Goal: Navigation & Orientation: Understand site structure

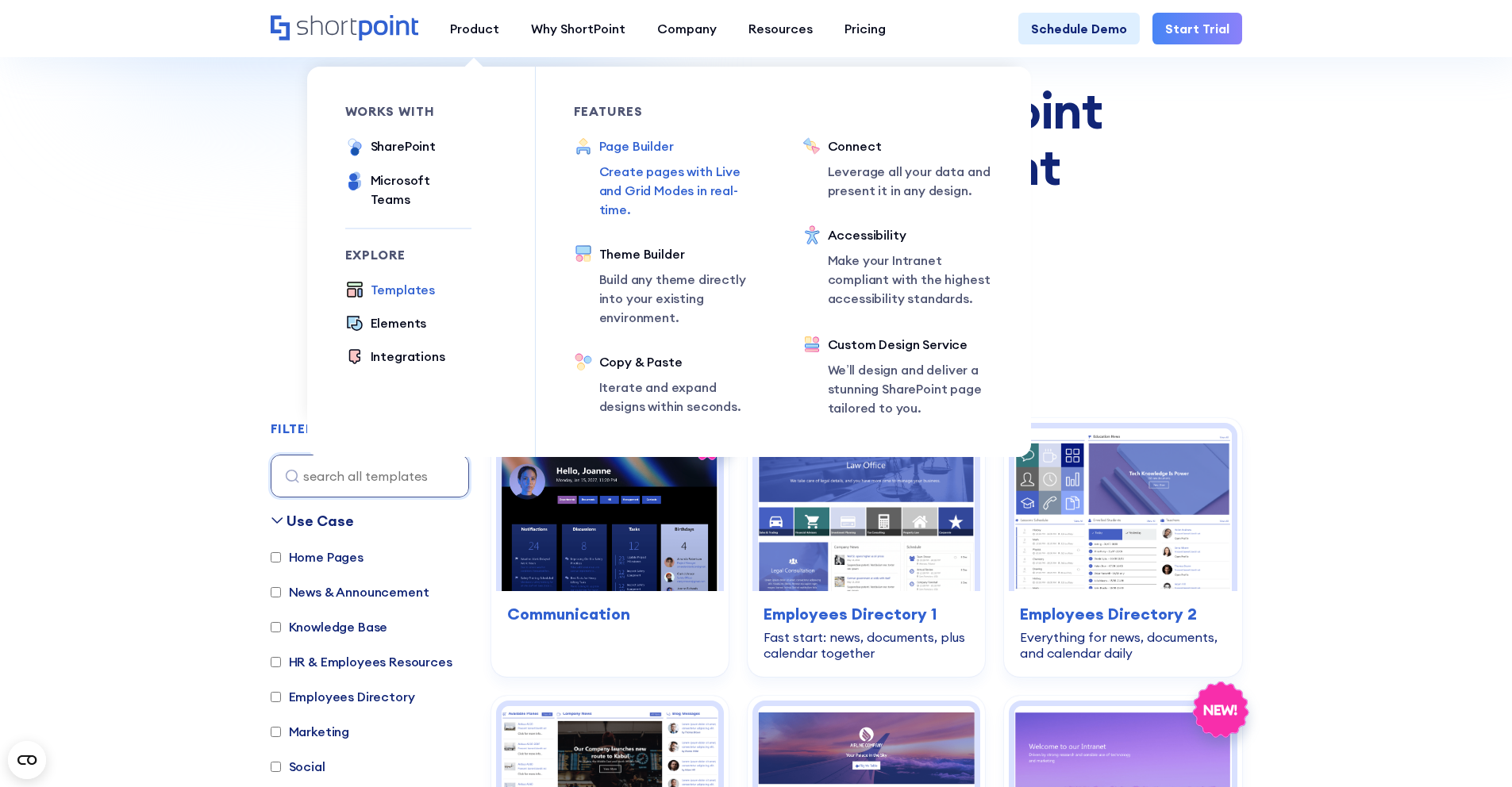
click at [636, 152] on div "Page Builder" at bounding box center [682, 146] width 165 height 19
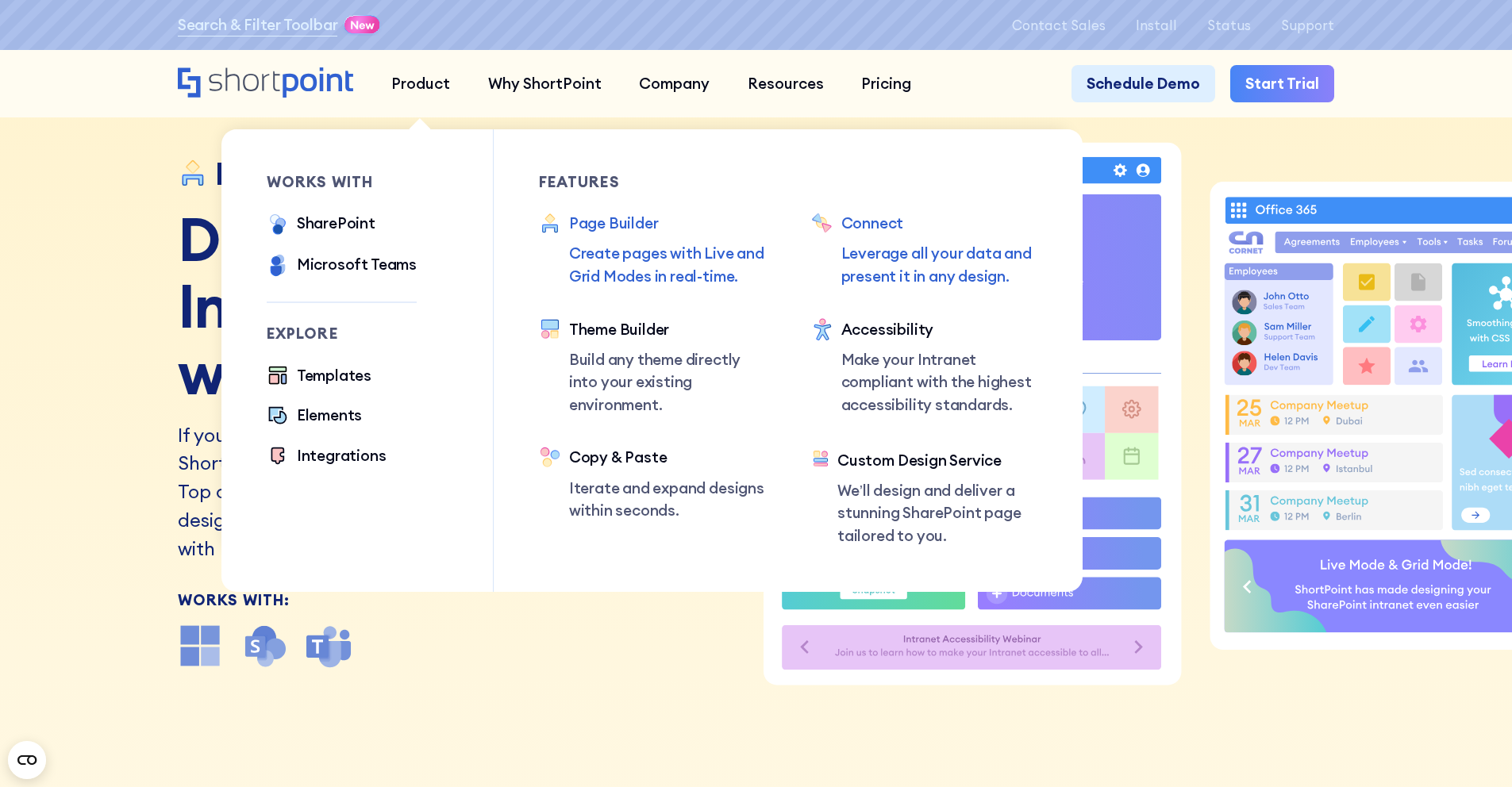
click at [883, 228] on div "Connect" at bounding box center [939, 224] width 197 height 23
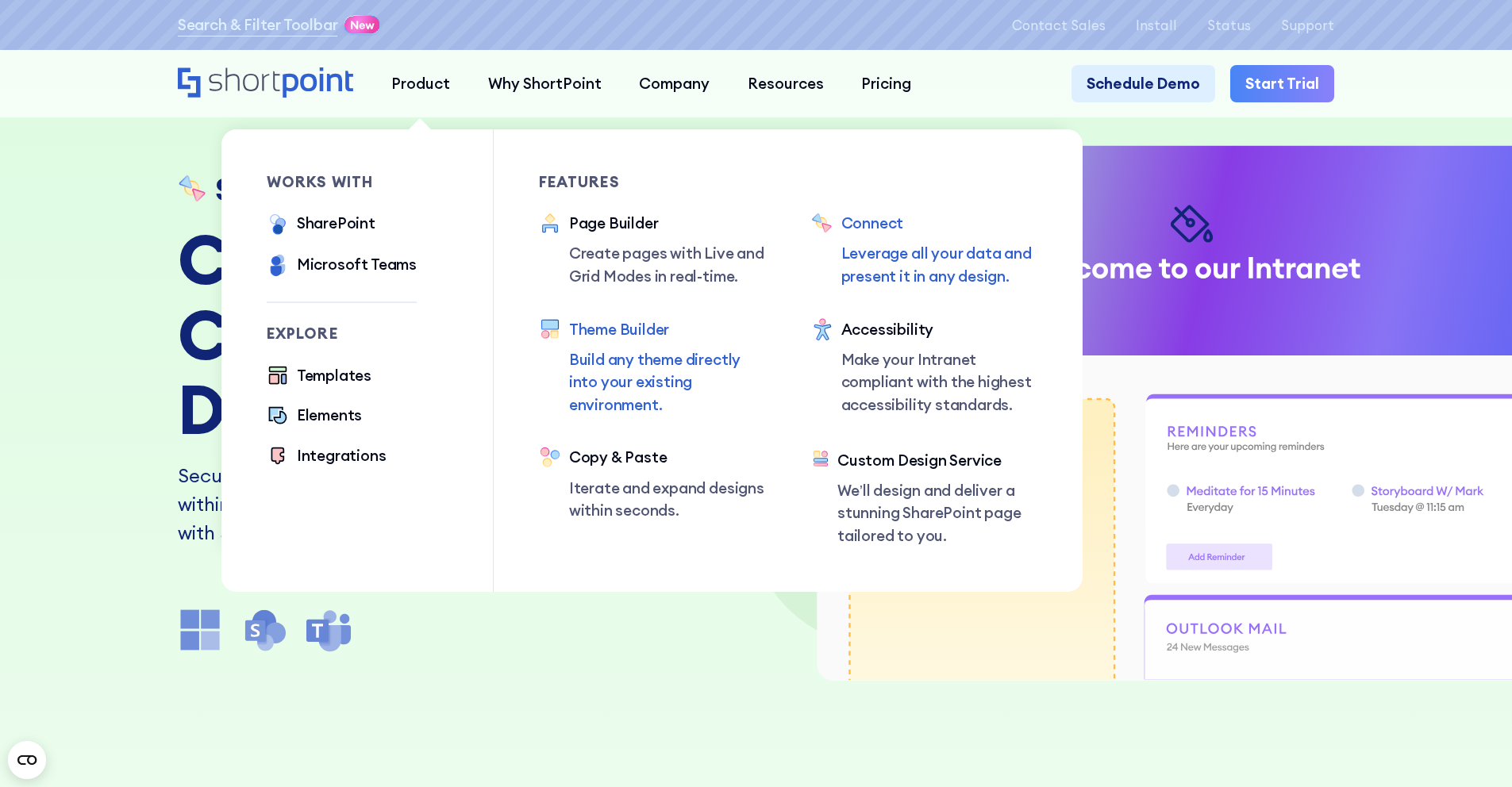
click at [619, 341] on div "Theme Builder" at bounding box center [667, 330] width 197 height 23
